Goal: Task Accomplishment & Management: Manage account settings

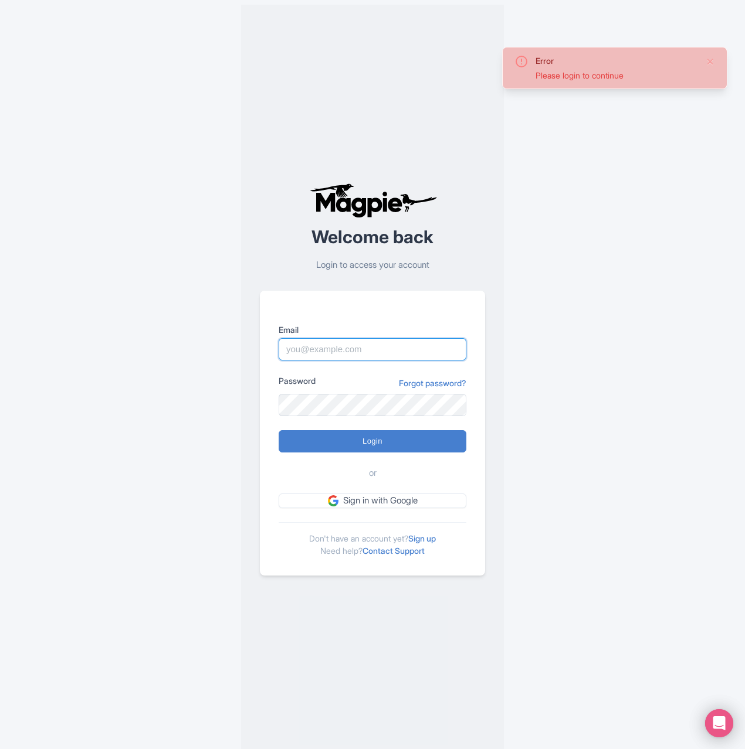
click at [358, 348] on input "Email" at bounding box center [373, 349] width 188 height 22
type input "[PERSON_NAME][EMAIL_ADDRESS][PERSON_NAME][DOMAIN_NAME]"
type input "Logging in..."
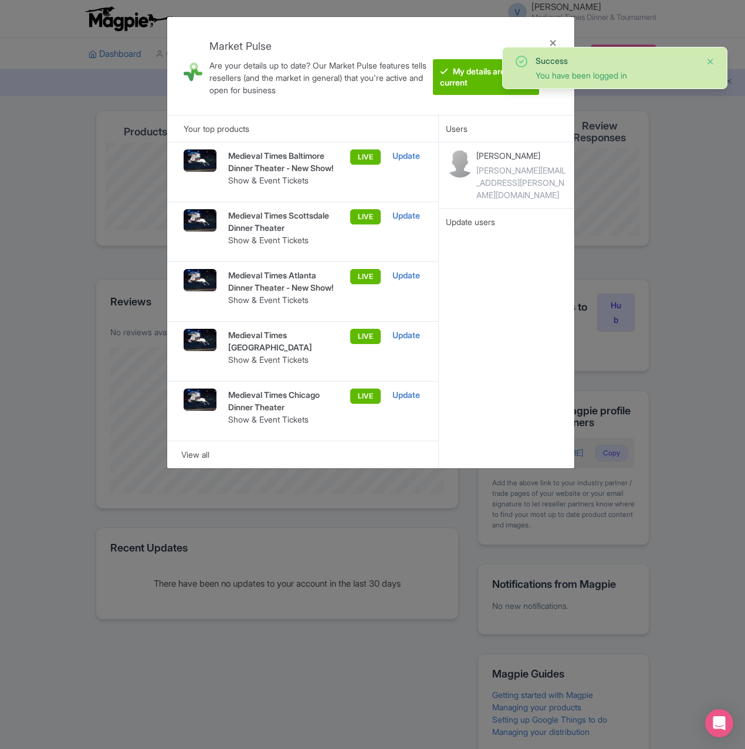
click at [713, 60] on button "Close" at bounding box center [709, 62] width 9 height 14
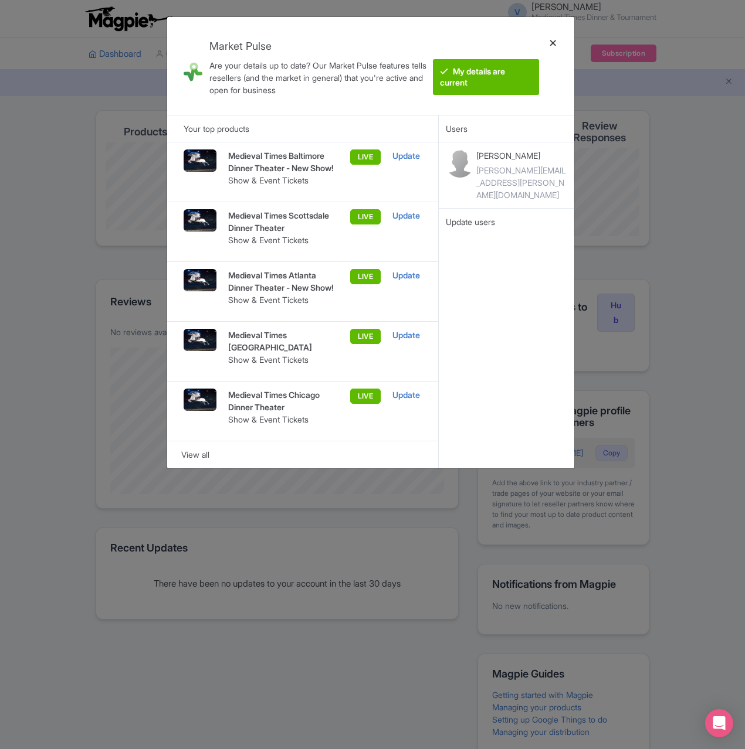
click at [553, 41] on div at bounding box center [553, 65] width 28 height 79
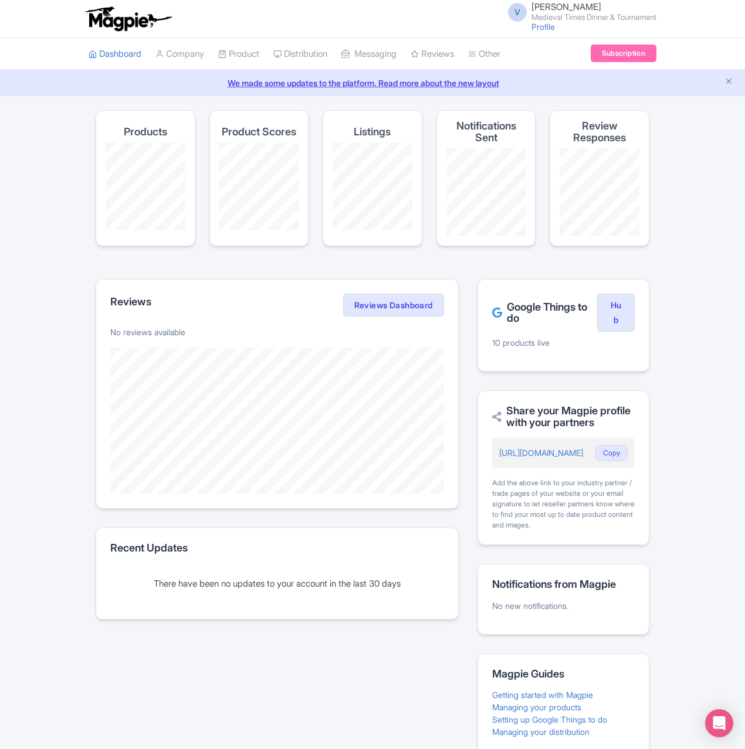
click at [551, 40] on ul "Dashboard Company Product My Products Image Library Rate Sheets Distribution Ma…" at bounding box center [373, 54] width 582 height 32
click at [692, 160] on div "Magpie recommends Respond to more reviews You currently have unresponded review…" at bounding box center [372, 435] width 745 height 651
click at [244, 54] on link "Product" at bounding box center [238, 54] width 41 height 32
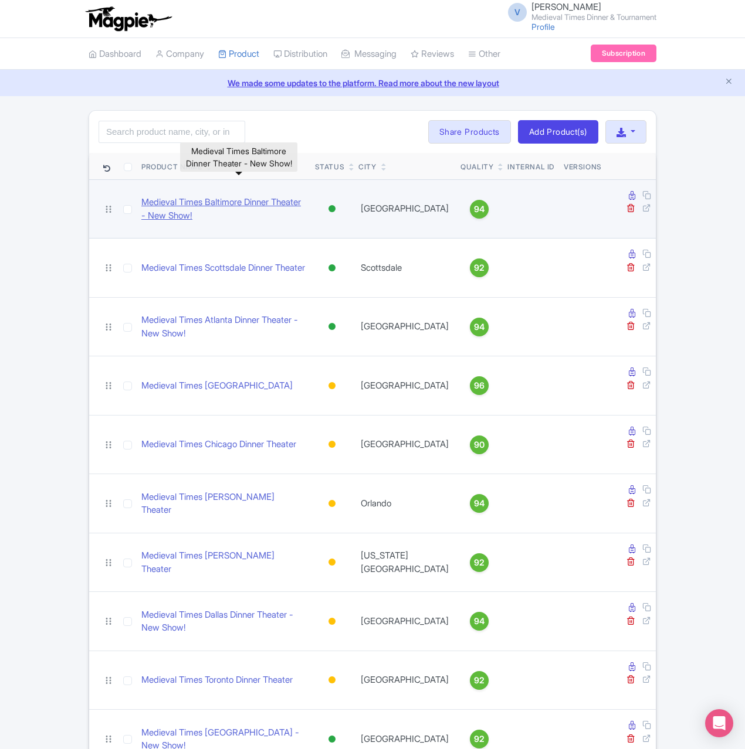
click at [277, 199] on link "Medieval Times Baltimore Dinner Theater - New Show!" at bounding box center [223, 209] width 164 height 26
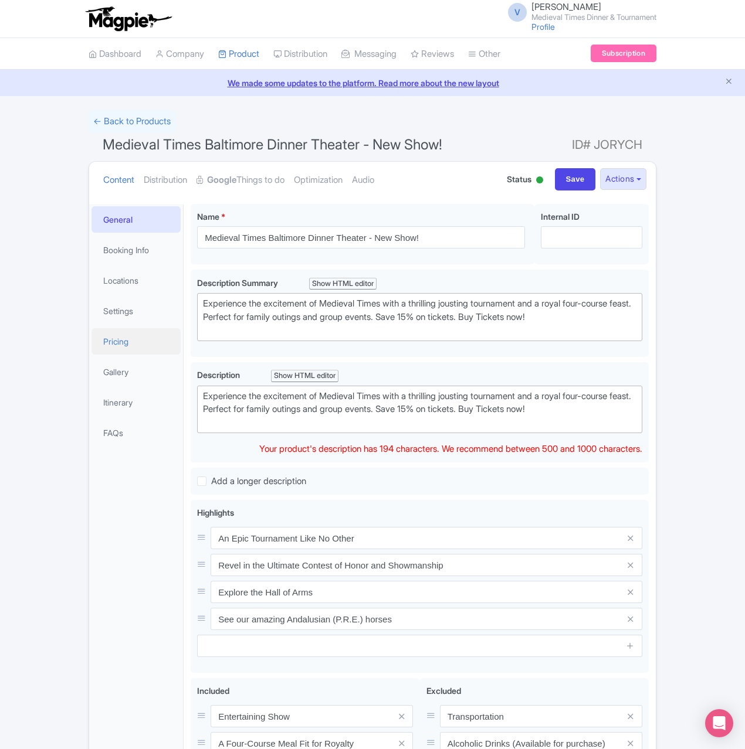
click at [130, 343] on link "Pricing" at bounding box center [135, 341] width 89 height 26
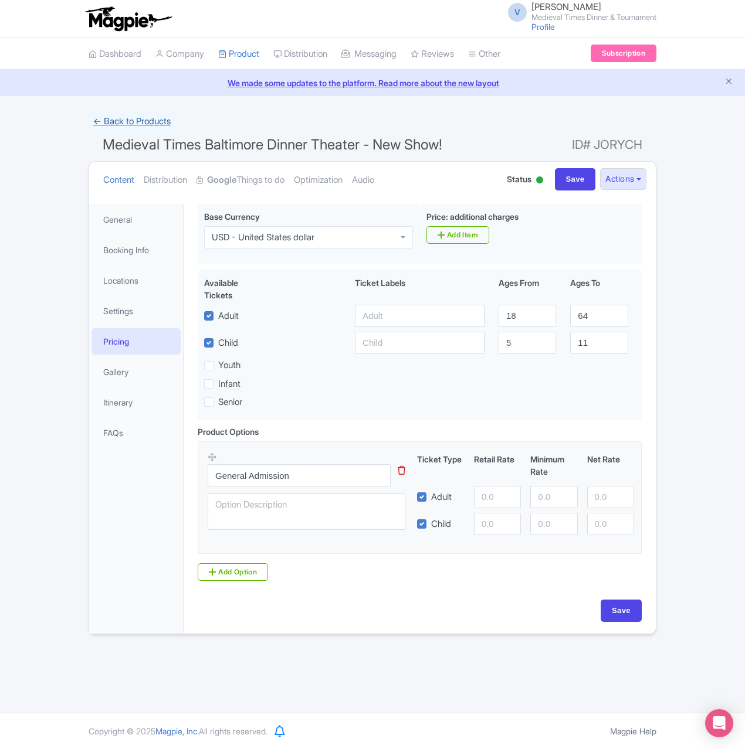
click at [125, 114] on link "← Back to Products" at bounding box center [132, 121] width 87 height 23
